Goal: Find contact information: Find contact information

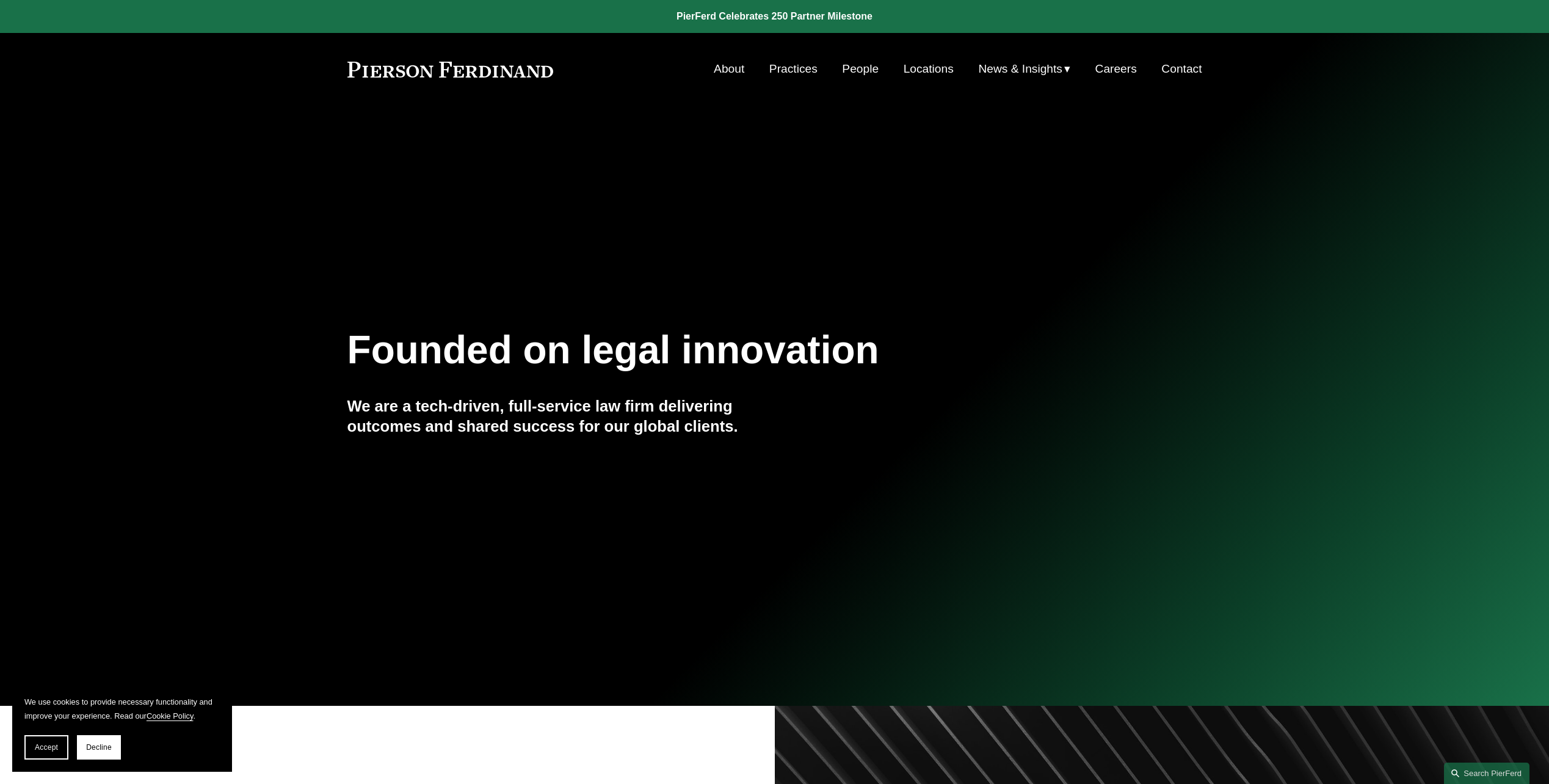
click at [1179, 74] on link "Contact" at bounding box center [1182, 69] width 40 height 23
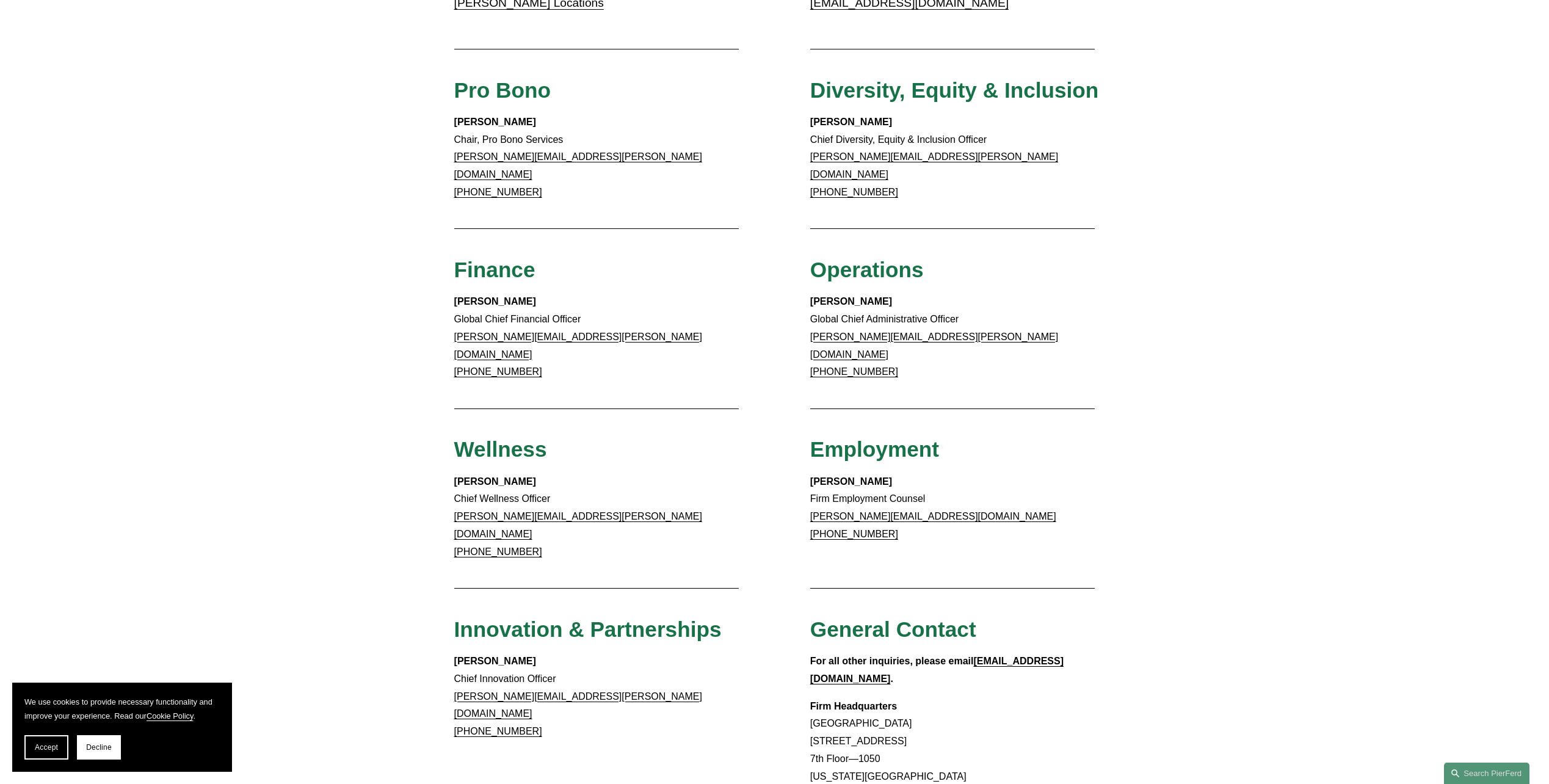
scroll to position [610, 0]
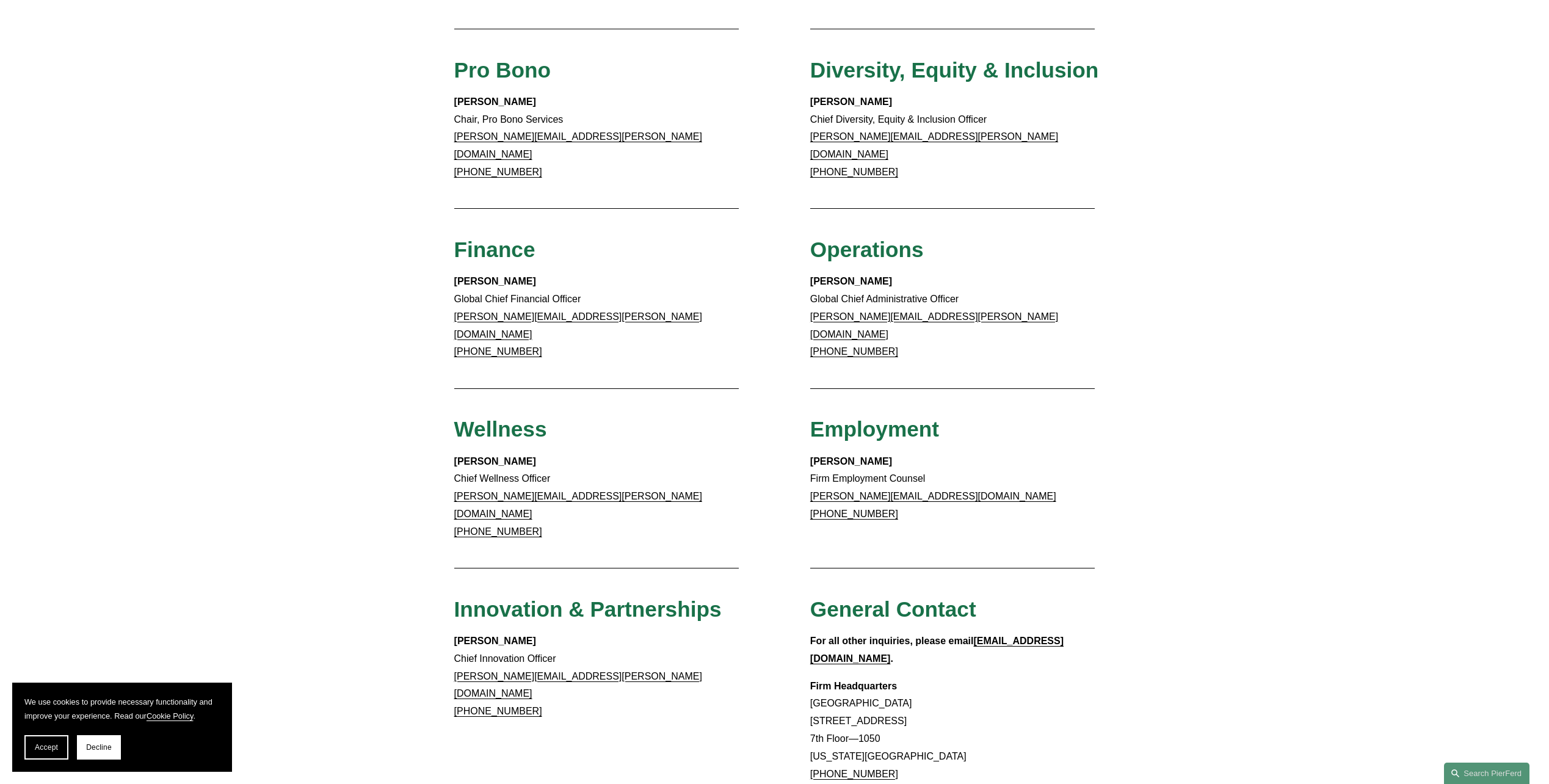
drag, startPoint x: 884, startPoint y: 713, endPoint x: 812, endPoint y: 717, distance: 72.1
click at [812, 717] on p "Firm Headquarters Rockefeller Center 1270 Avenue of the Americas 7th Floor—1050…" at bounding box center [953, 739] width 285 height 123
copy link "+1.917.914.2279"
